Goal: Transaction & Acquisition: Purchase product/service

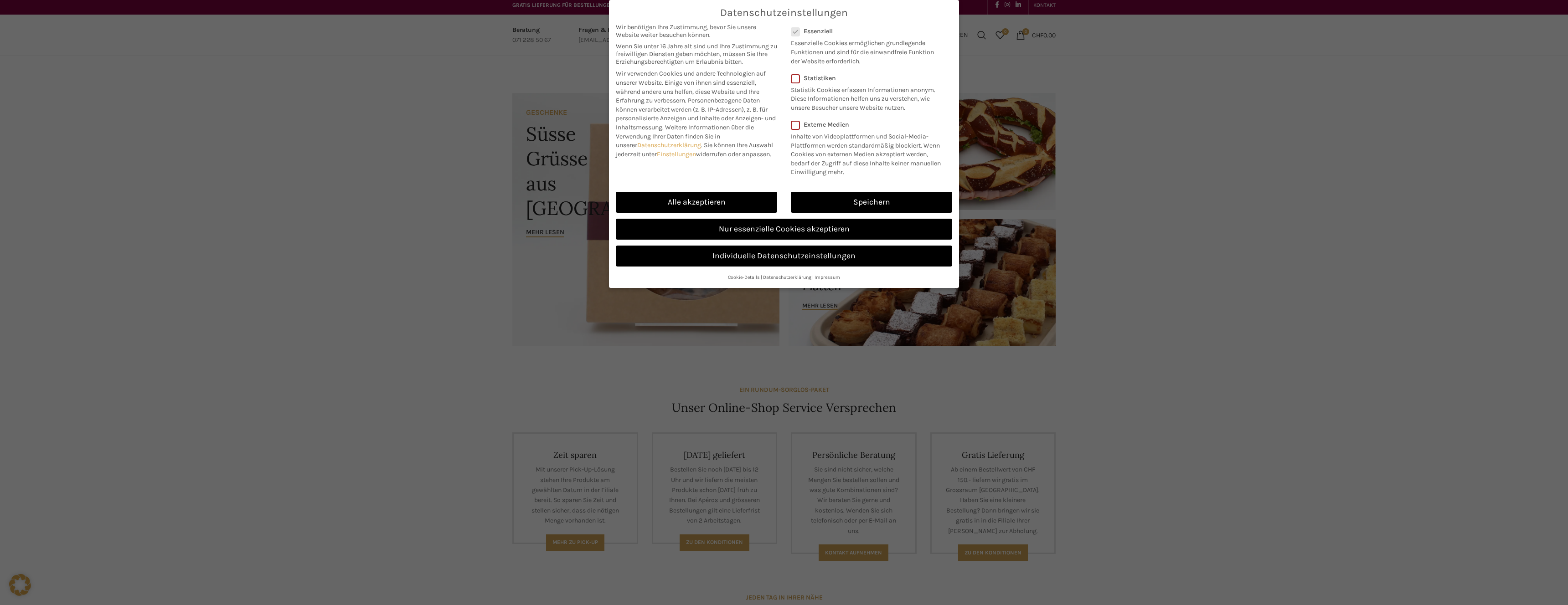
scroll to position [4, 0]
click at [825, 206] on link "Speichern" at bounding box center [871, 202] width 161 height 21
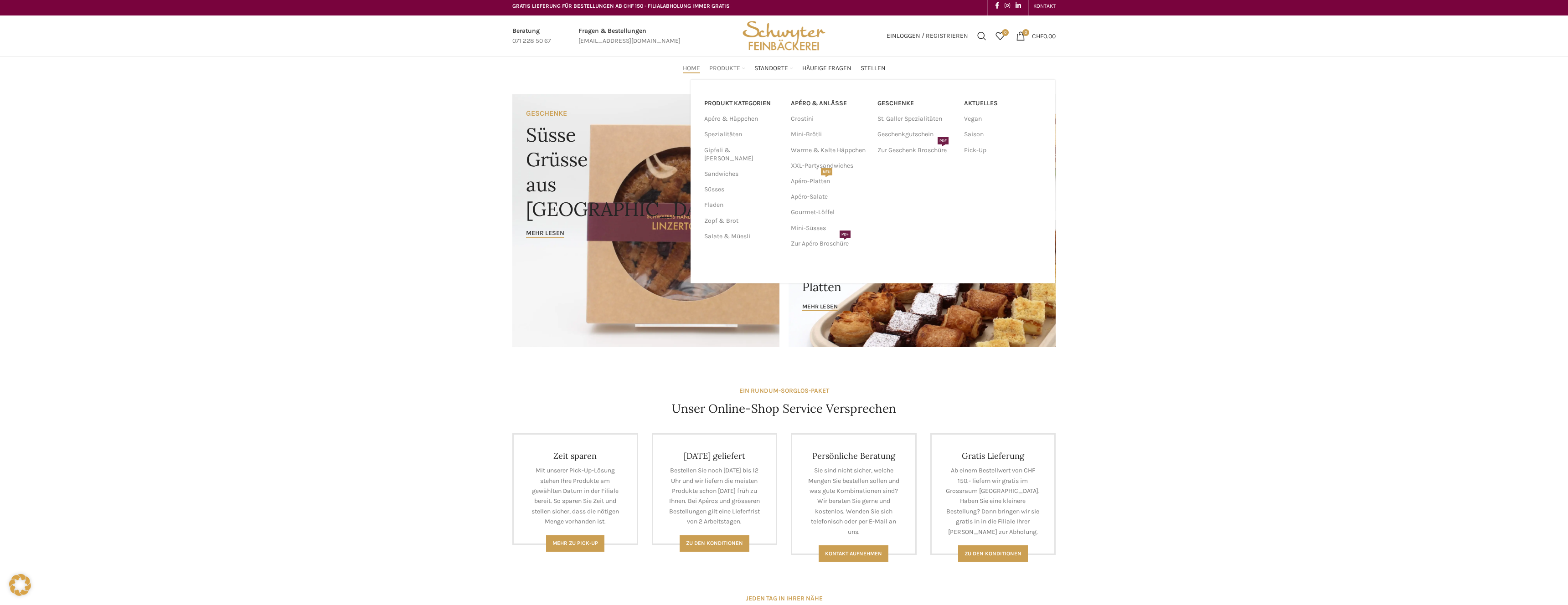
click at [729, 72] on span "Produkte" at bounding box center [724, 69] width 31 height 9
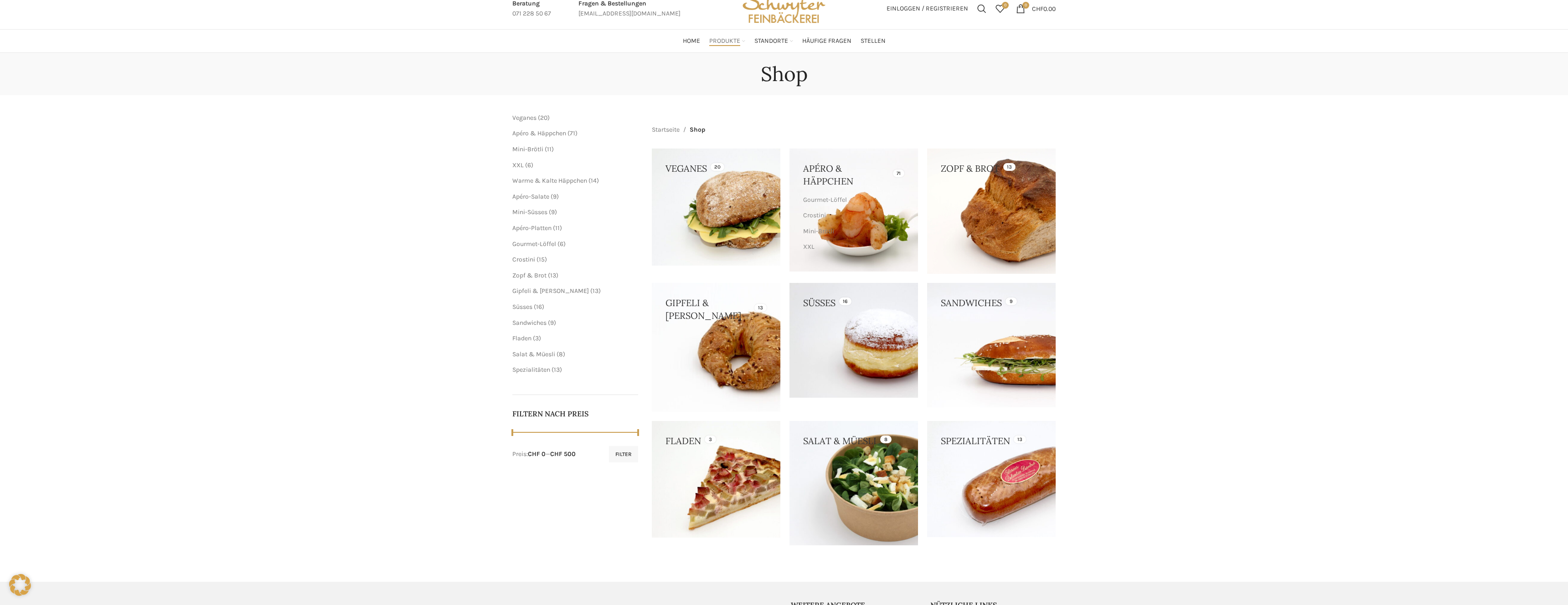
scroll to position [15, 0]
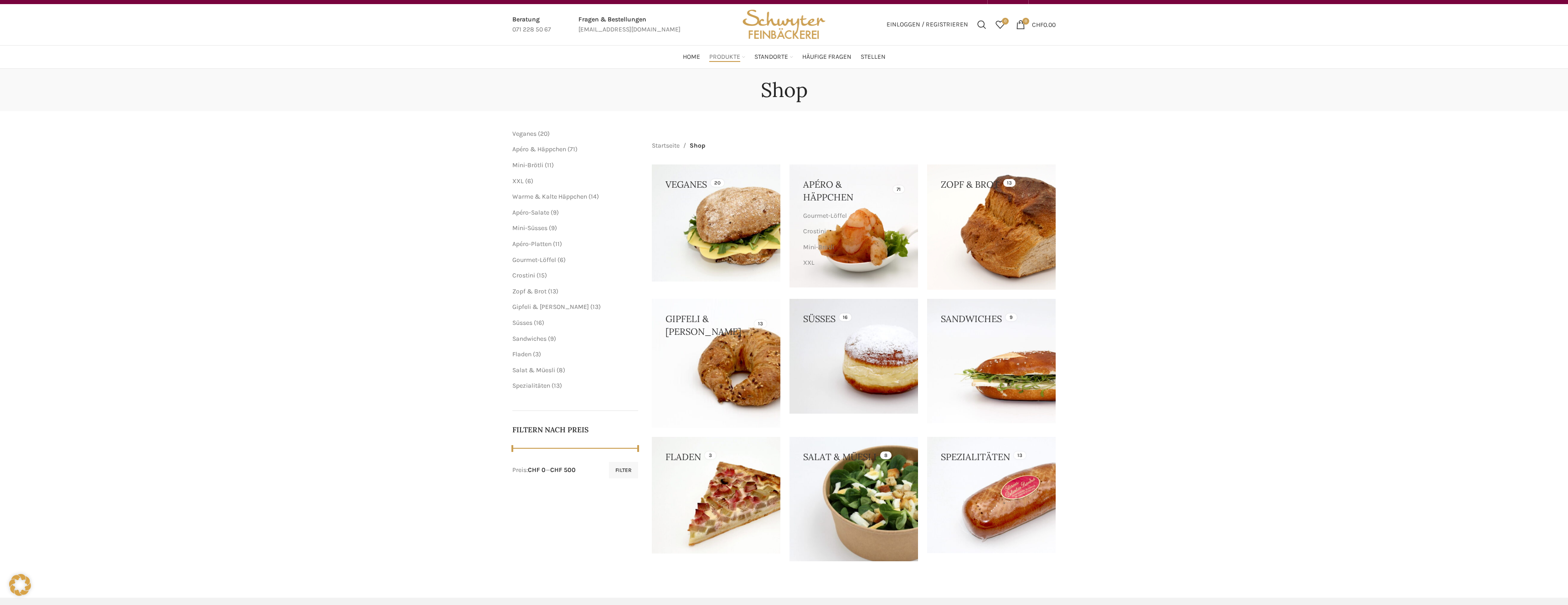
click at [808, 471] on link at bounding box center [853, 499] width 128 height 124
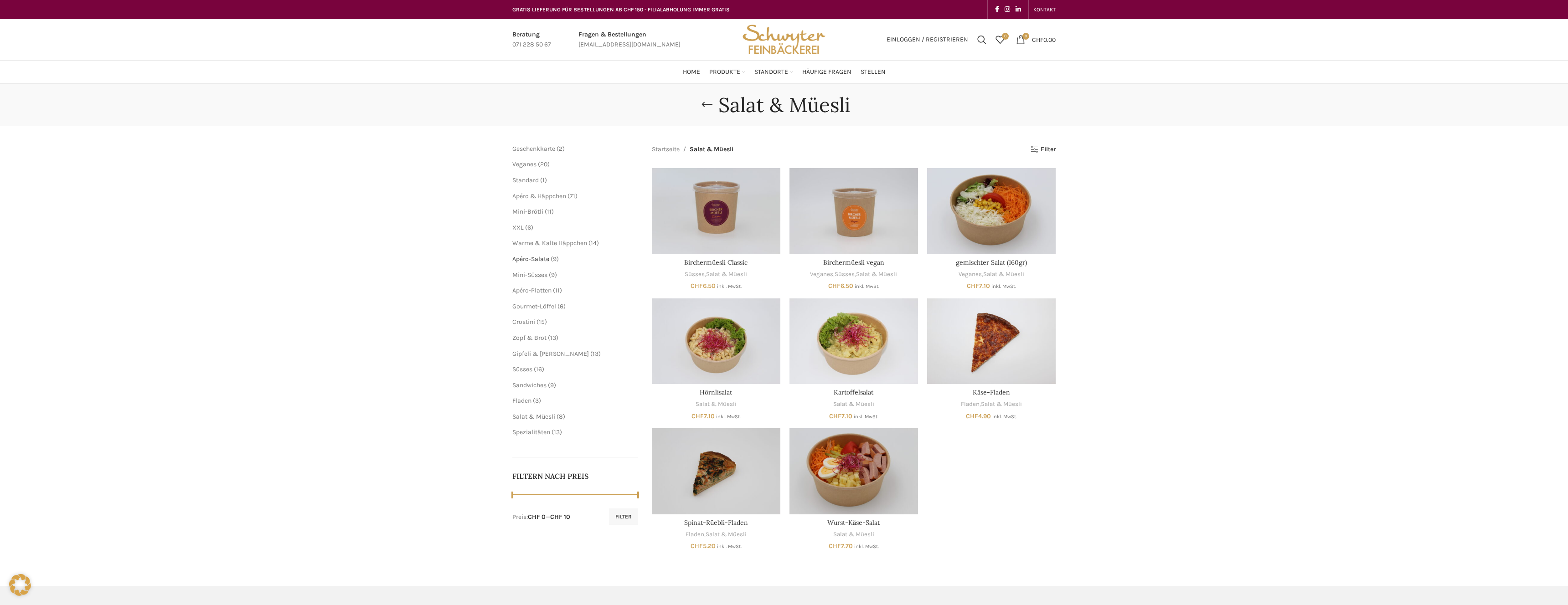
click at [533, 261] on span "Apéro-Salate" at bounding box center [531, 259] width 37 height 8
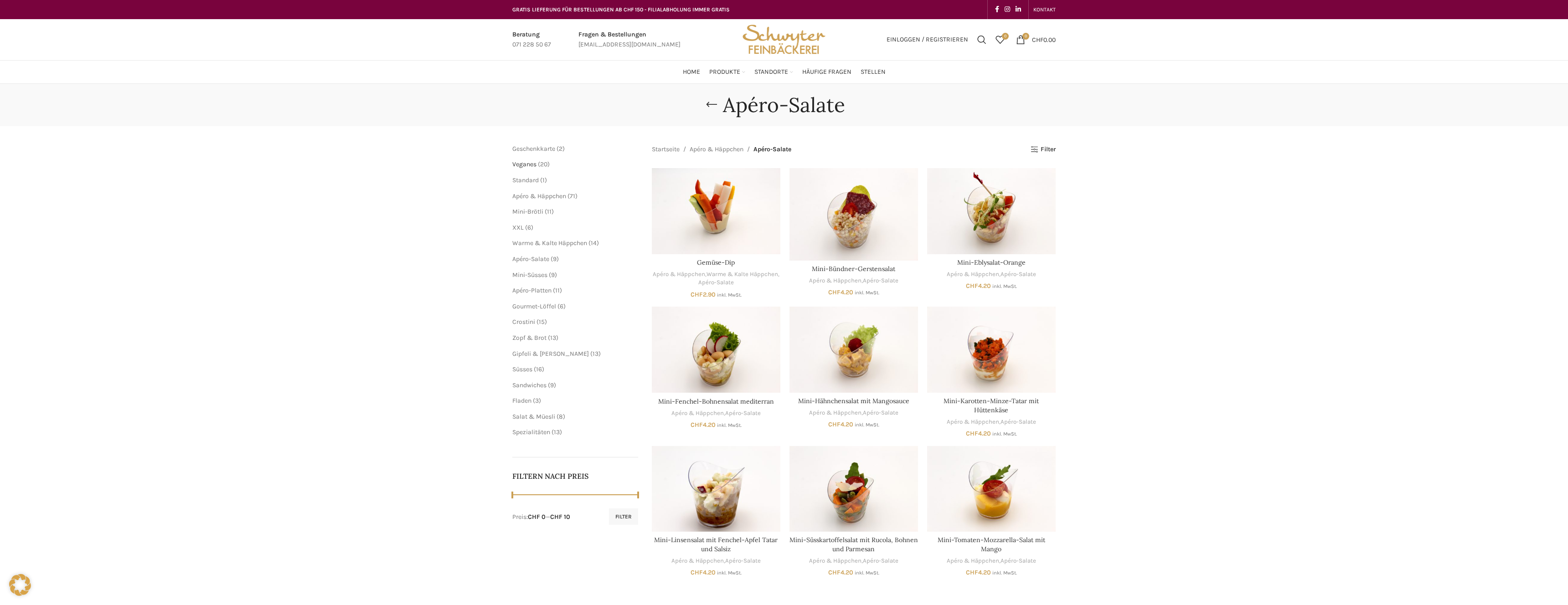
click at [519, 167] on span "Veganes" at bounding box center [525, 164] width 24 height 8
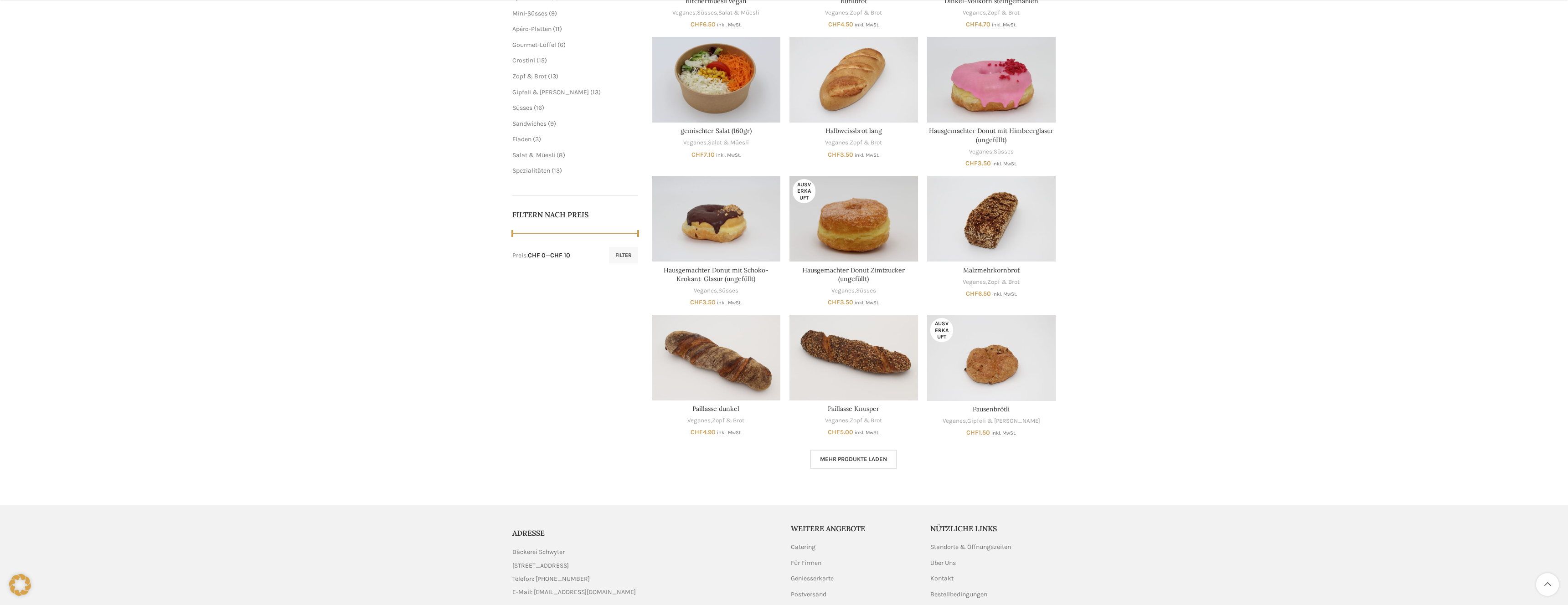
scroll to position [271, 0]
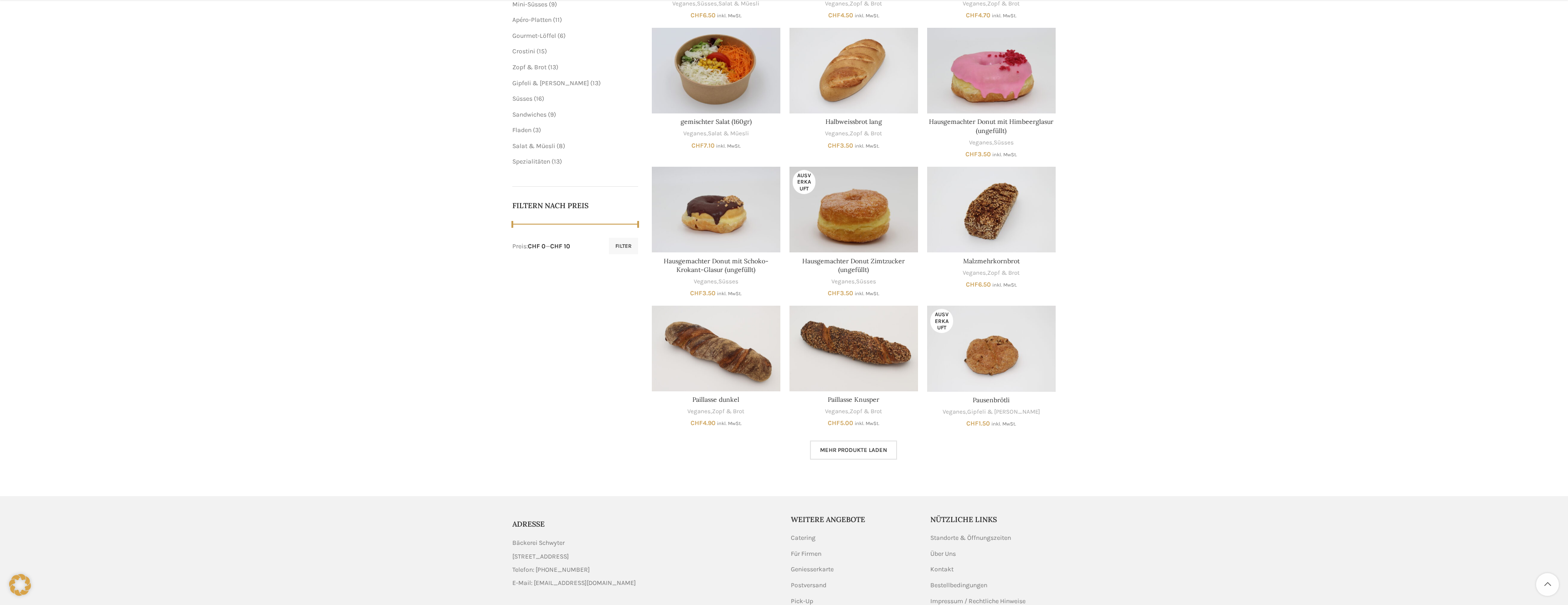
drag, startPoint x: 891, startPoint y: 447, endPoint x: 897, endPoint y: 447, distance: 6.0
click at [891, 447] on link "Mehr Produkte laden" at bounding box center [853, 450] width 87 height 19
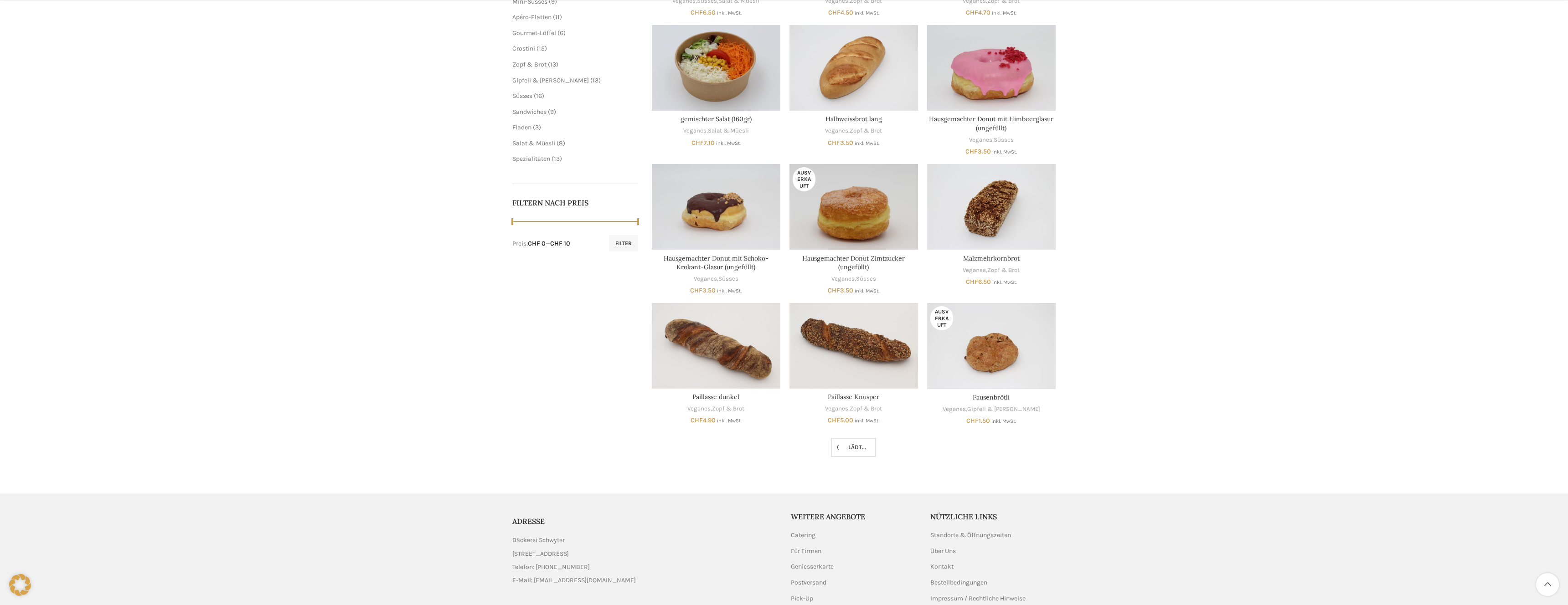
scroll to position [275, 0]
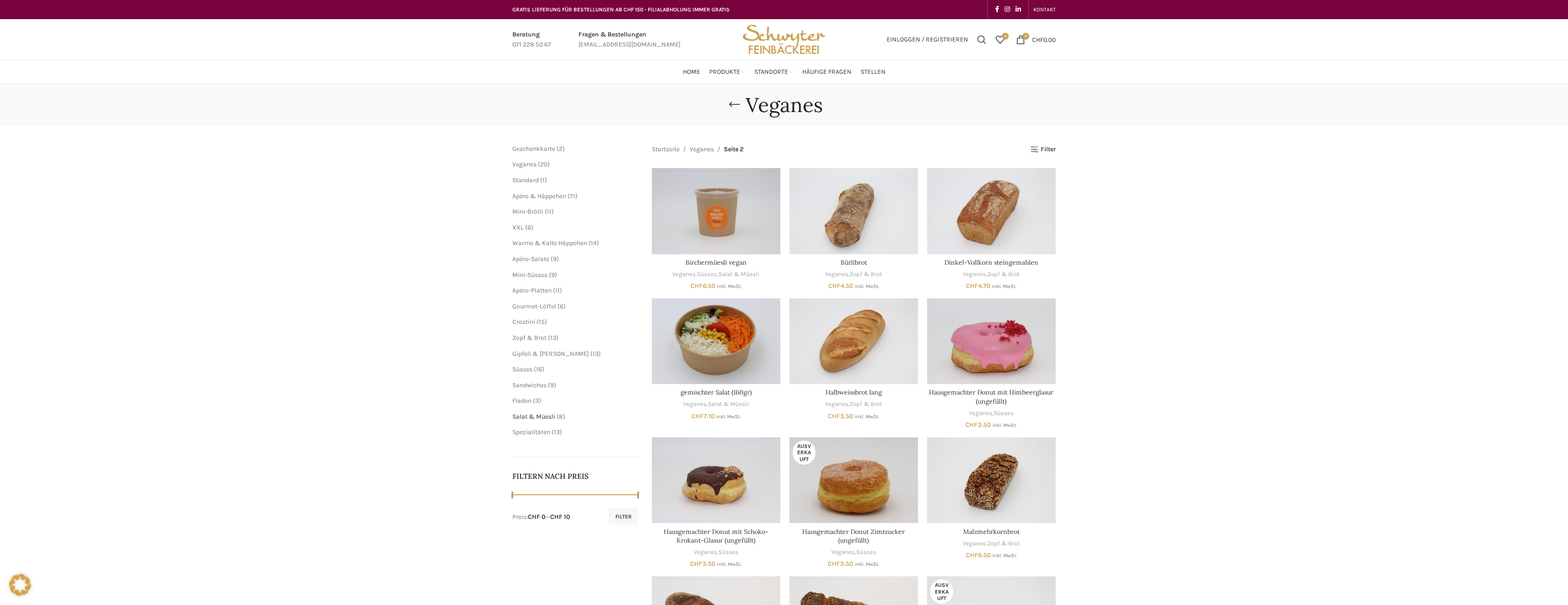
click at [536, 418] on span "Salat & Müesli" at bounding box center [534, 416] width 43 height 8
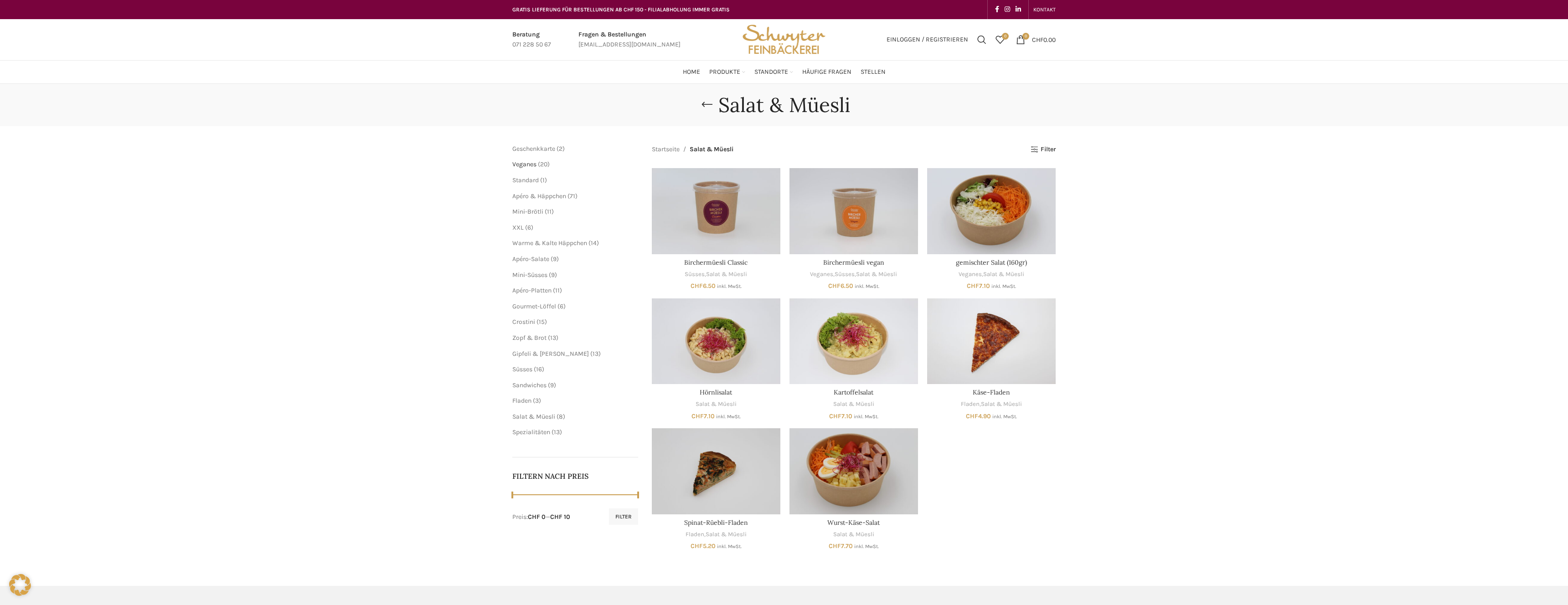
click at [531, 168] on span "Veganes" at bounding box center [525, 164] width 24 height 8
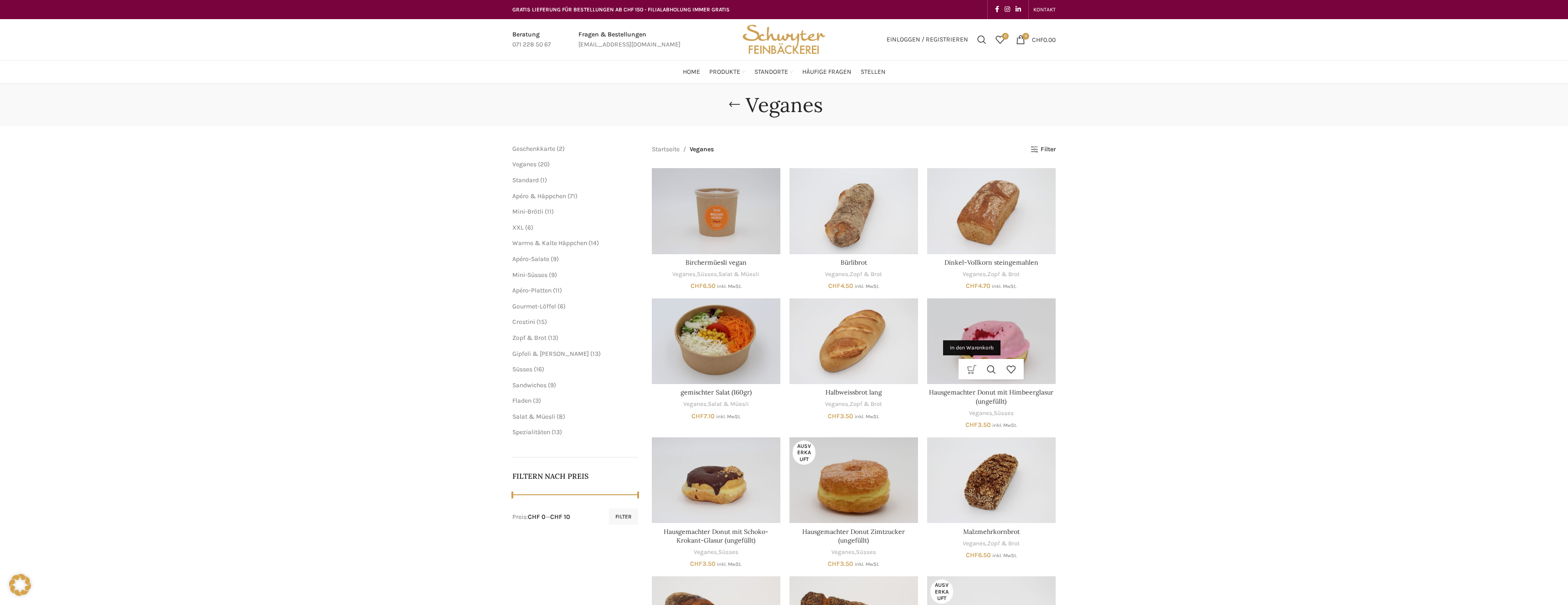
click at [979, 372] on link "In den Warenkorb" at bounding box center [971, 369] width 19 height 21
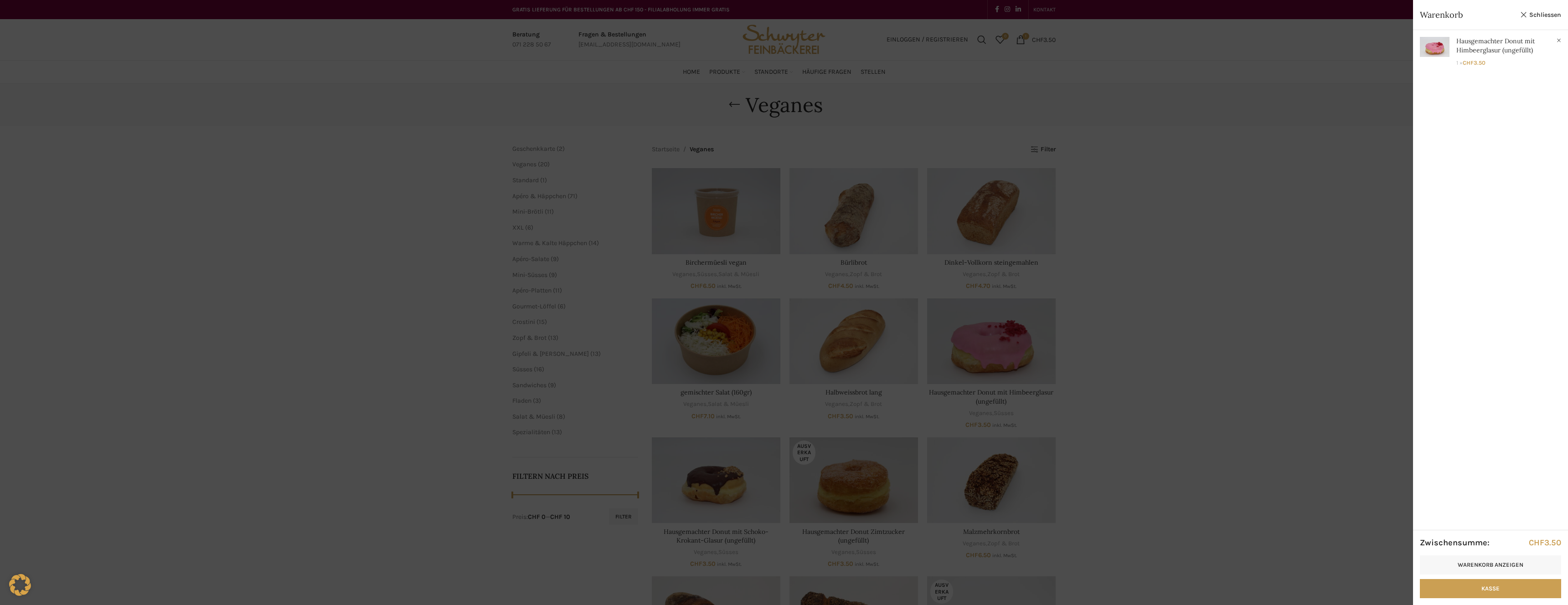
click at [1091, 367] on div at bounding box center [784, 302] width 1568 height 605
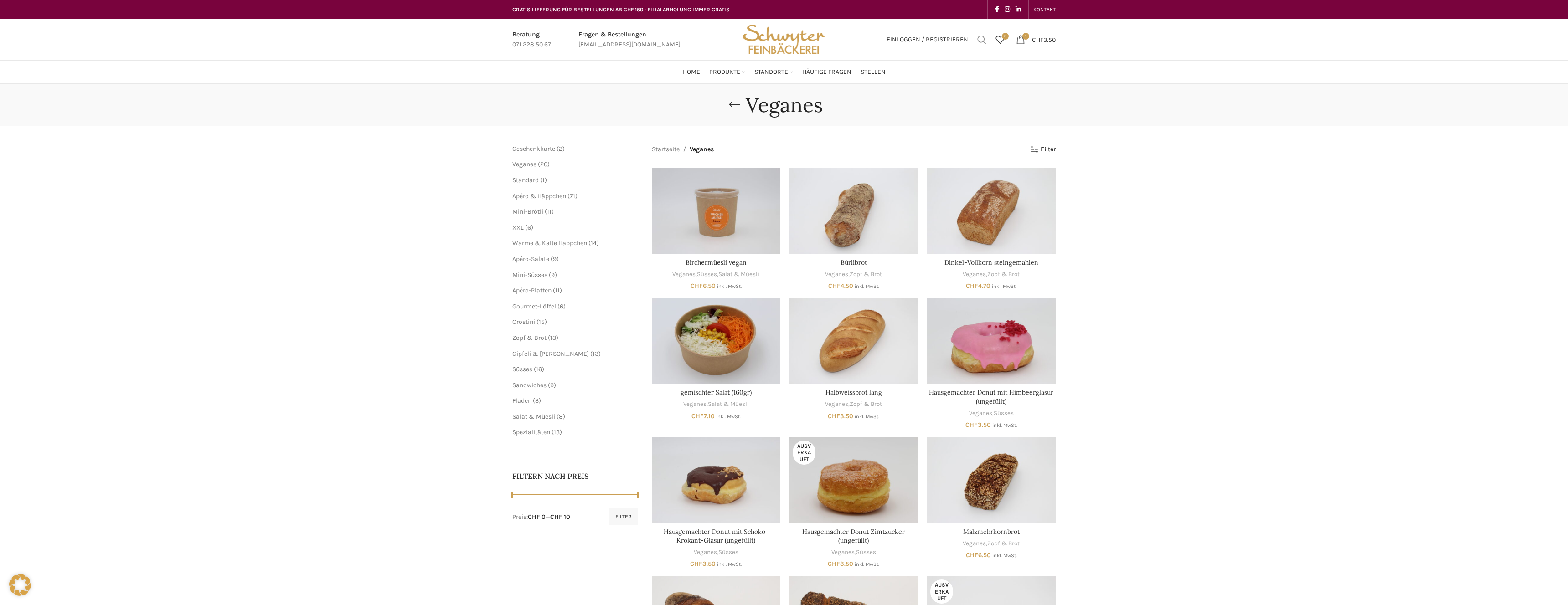
drag, startPoint x: 979, startPoint y: 41, endPoint x: 971, endPoint y: 48, distance: 10.6
click at [979, 41] on span "Suchen" at bounding box center [982, 40] width 9 height 9
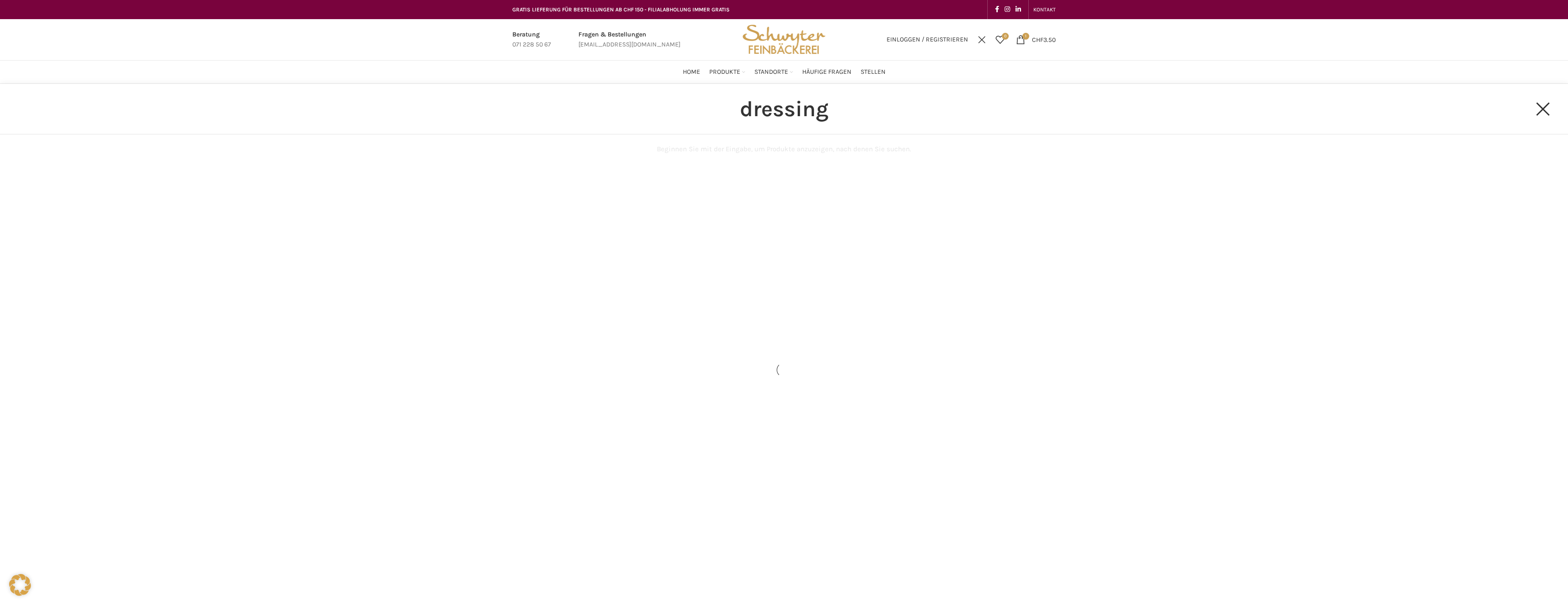
type input "dressing"
click button "Search" at bounding box center [0, 0] width 0 height 0
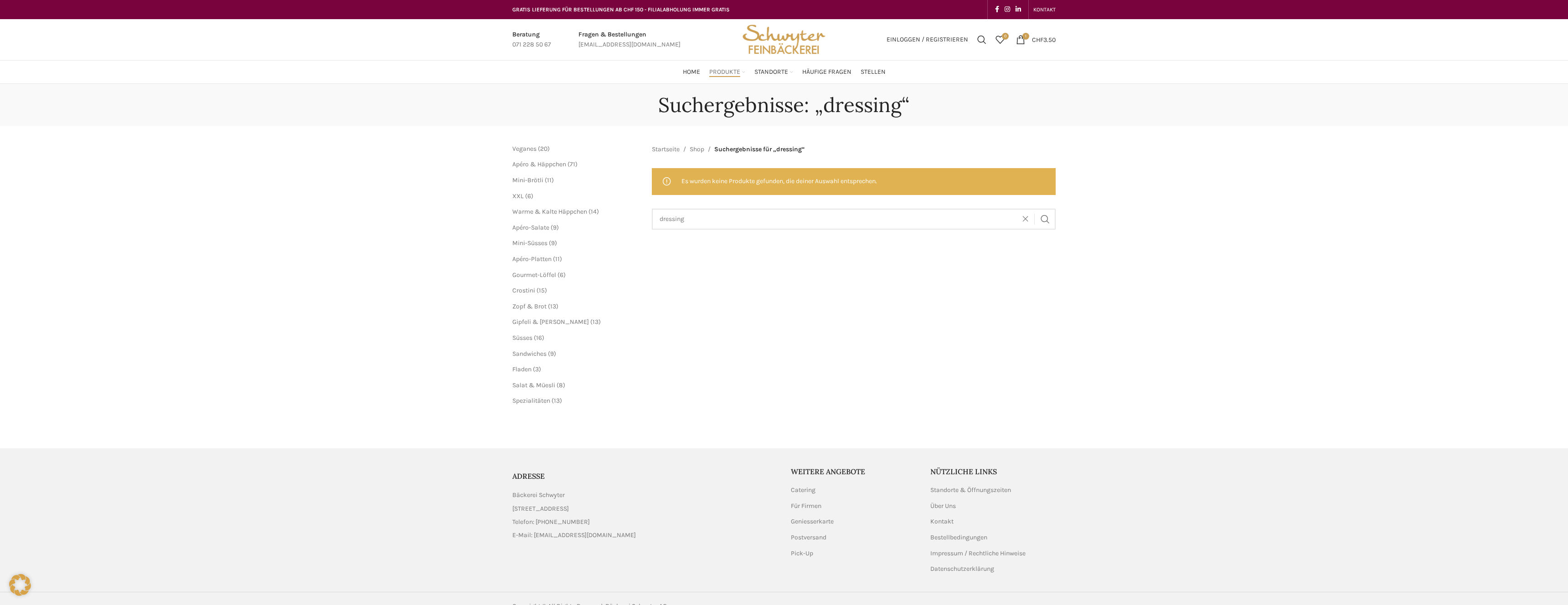
scroll to position [1, 0]
click at [522, 150] on span "Veganes" at bounding box center [525, 148] width 24 height 8
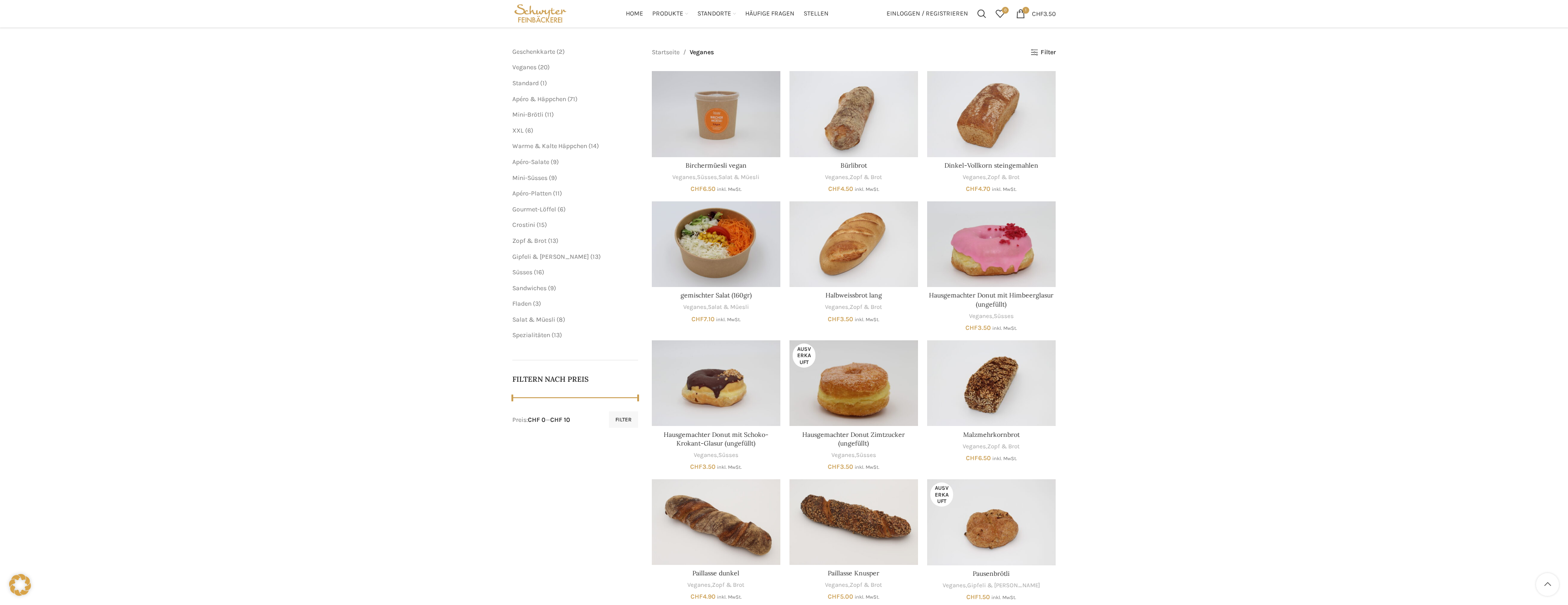
scroll to position [102, 0]
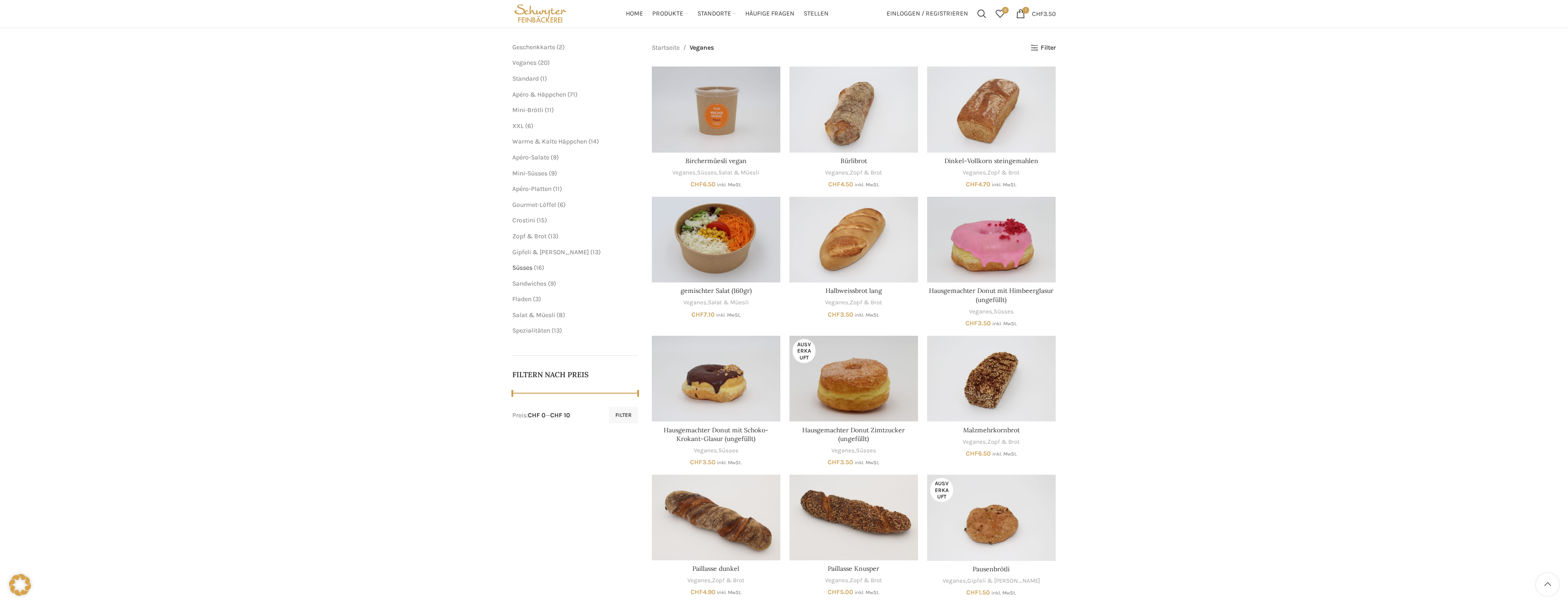
click at [529, 266] on span "Süsses" at bounding box center [522, 268] width 20 height 8
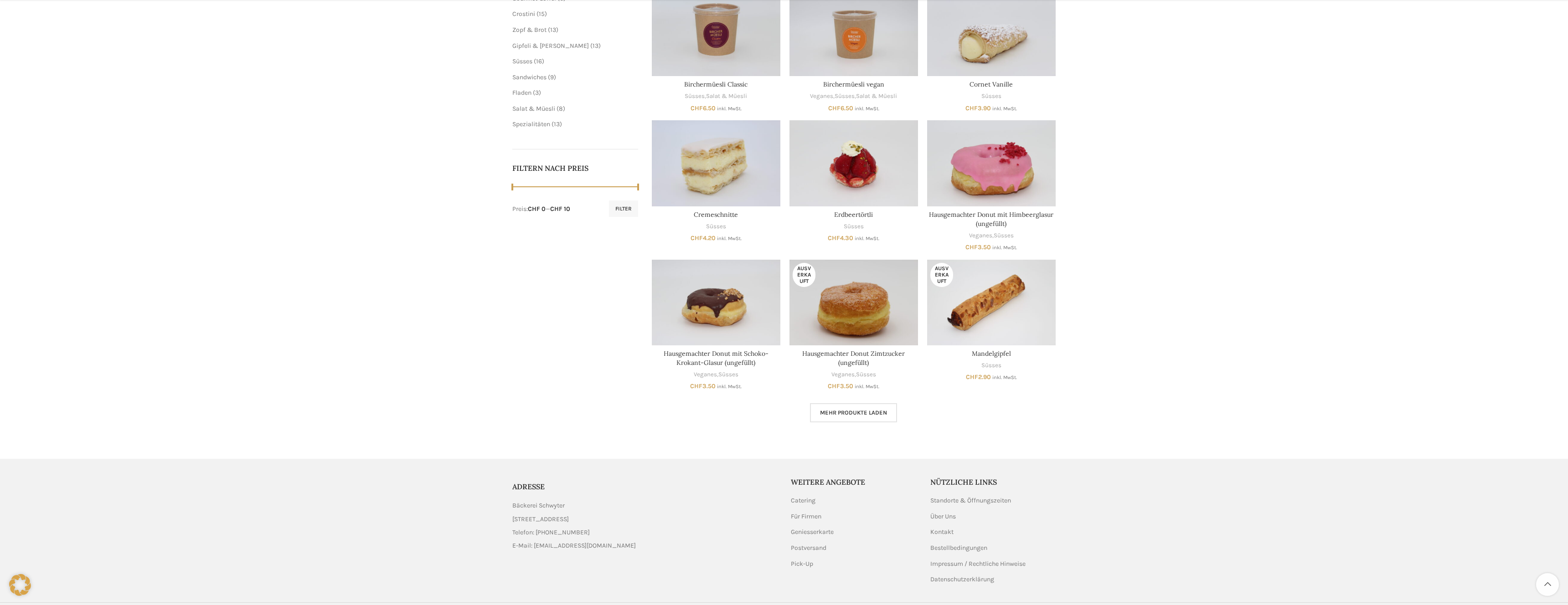
scroll to position [334, 0]
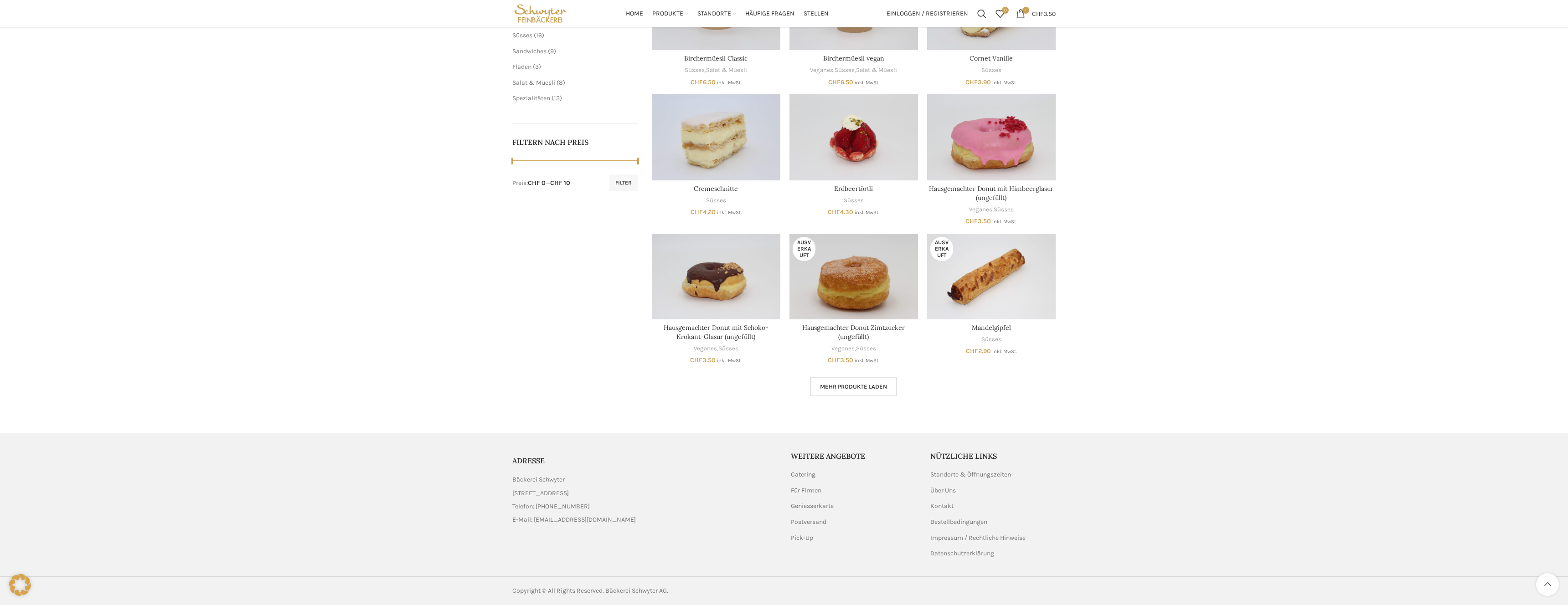
click at [839, 384] on span "Mehr Produkte laden" at bounding box center [853, 387] width 67 height 7
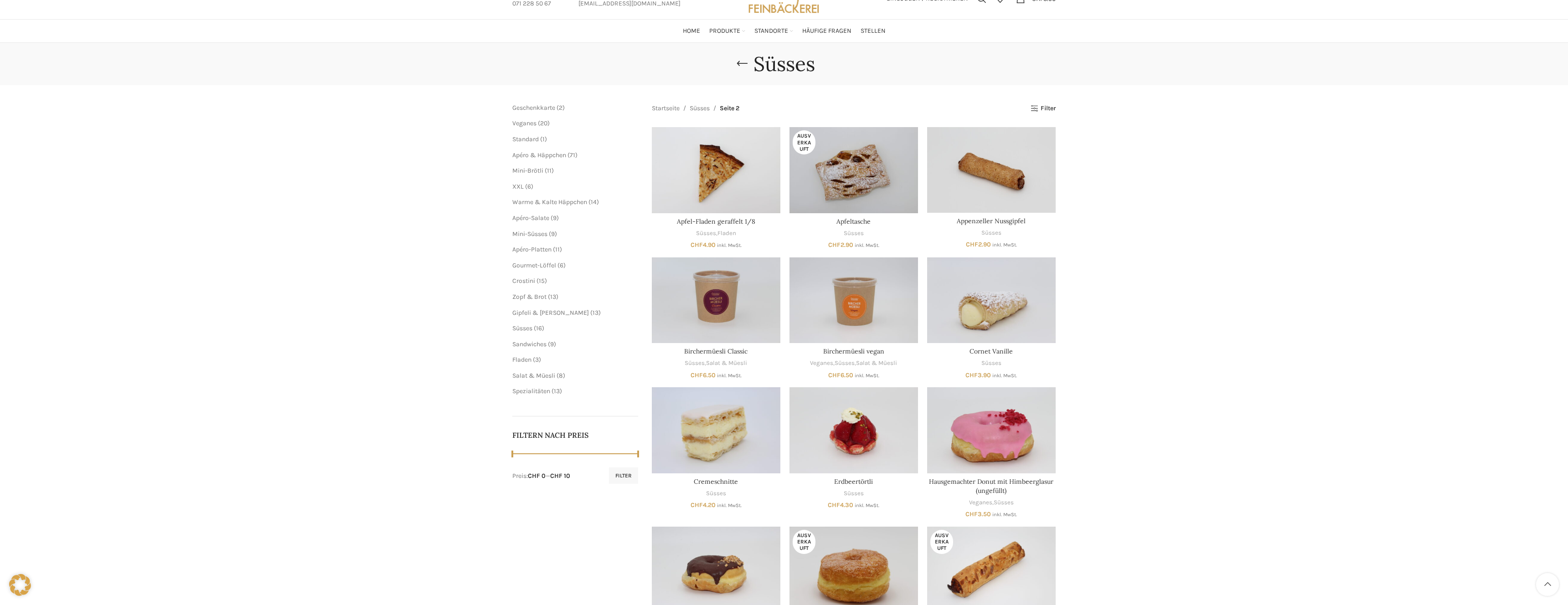
scroll to position [21, 0]
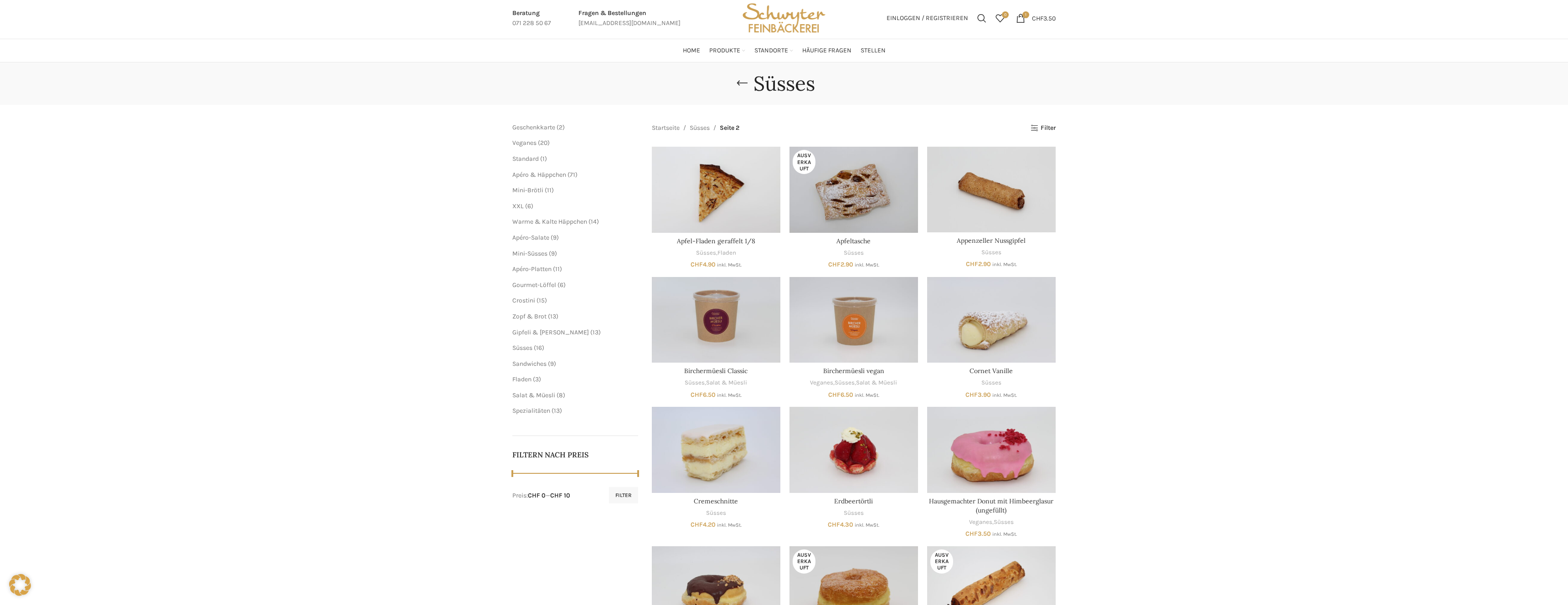
click at [536, 144] on span "20 20 Produkte" at bounding box center [543, 142] width 13 height 8
click at [520, 143] on span "Veganes" at bounding box center [525, 142] width 24 height 8
